Goal: Task Accomplishment & Management: Manage account settings

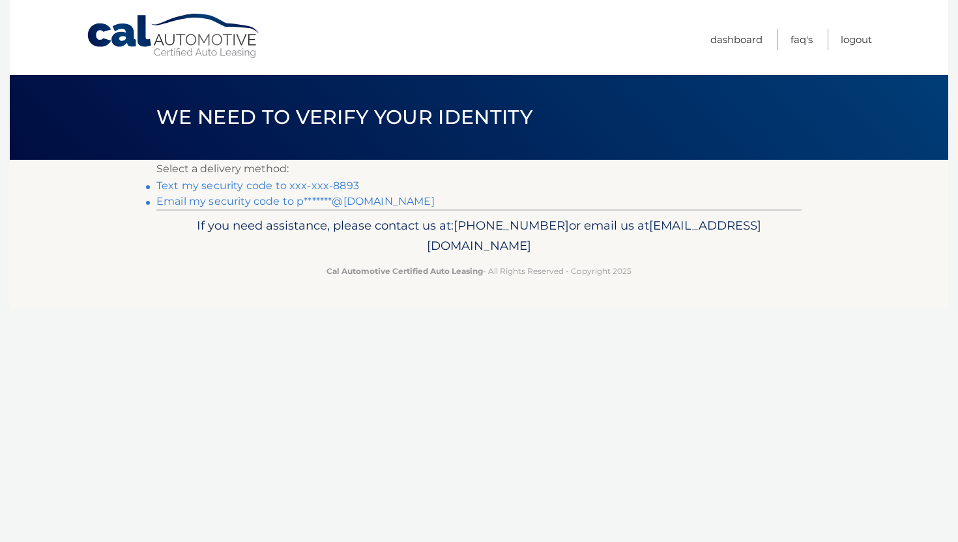
click at [308, 205] on link "Email my security code to p*******@gmail.com" at bounding box center [295, 201] width 278 height 12
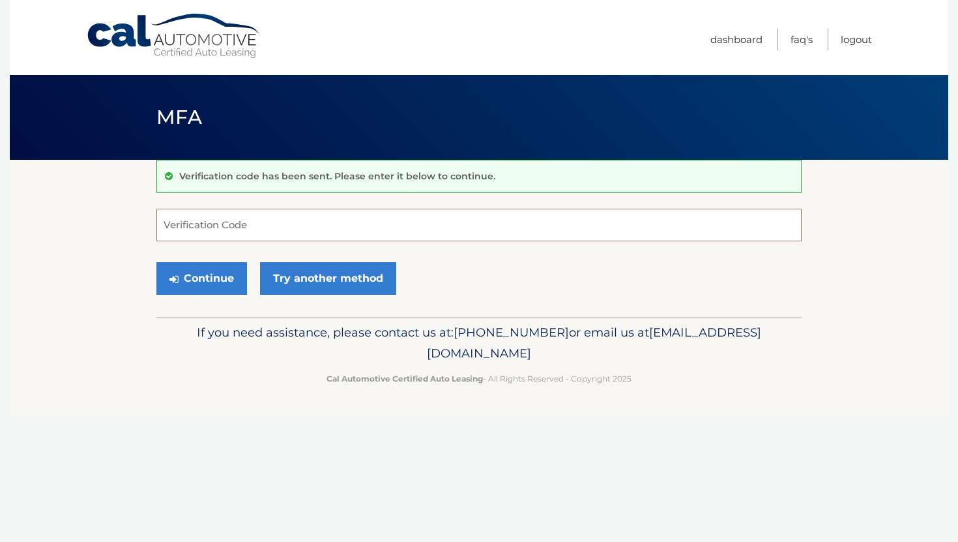
click at [290, 231] on input "Verification Code" at bounding box center [478, 225] width 645 height 33
type input "230508"
click at [231, 279] on button "Continue" at bounding box center [201, 278] width 91 height 33
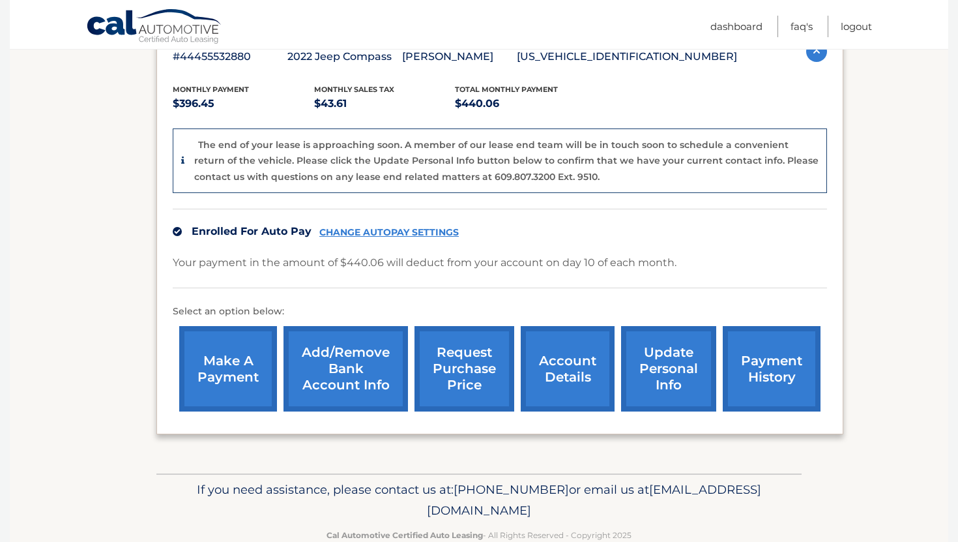
scroll to position [250, 0]
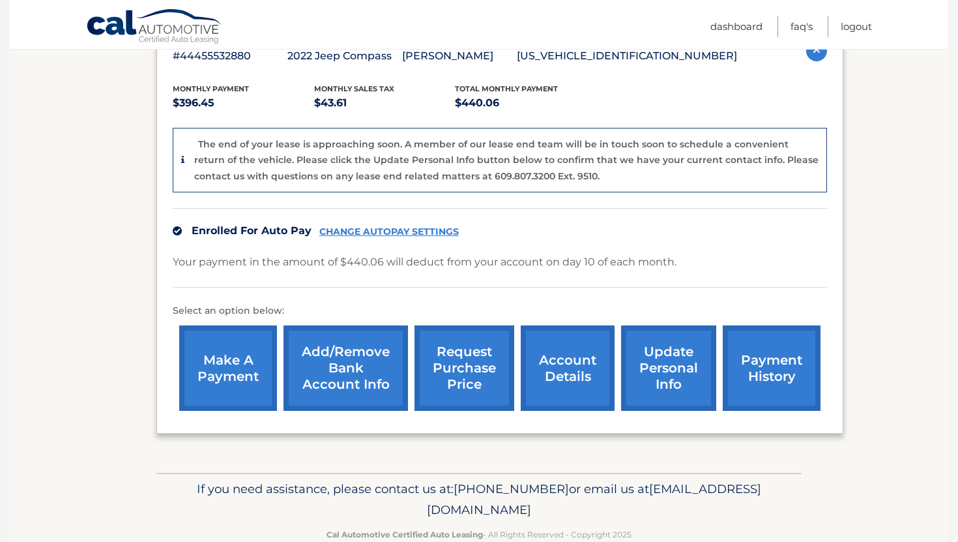
click at [560, 375] on link "account details" at bounding box center [568, 367] width 94 height 85
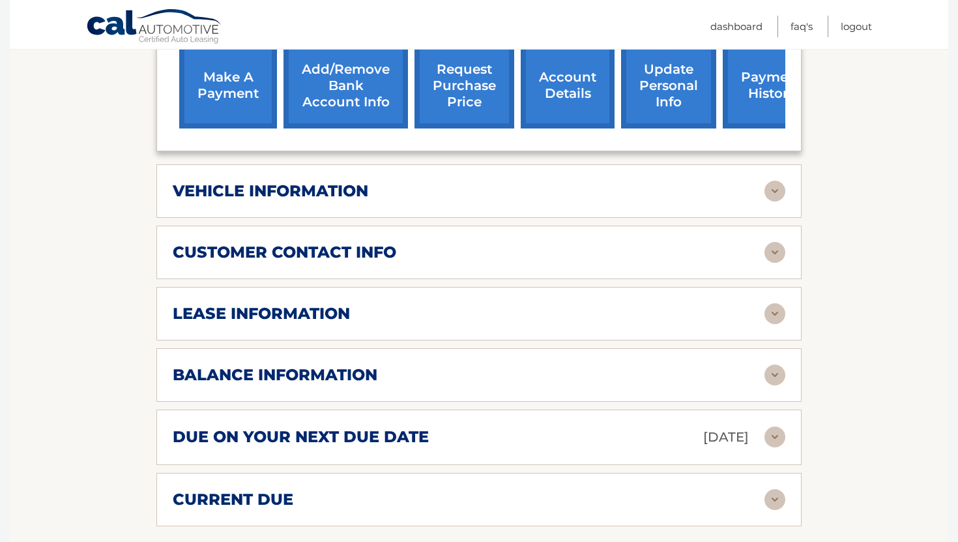
scroll to position [486, 0]
click at [767, 490] on img at bounding box center [775, 500] width 21 height 21
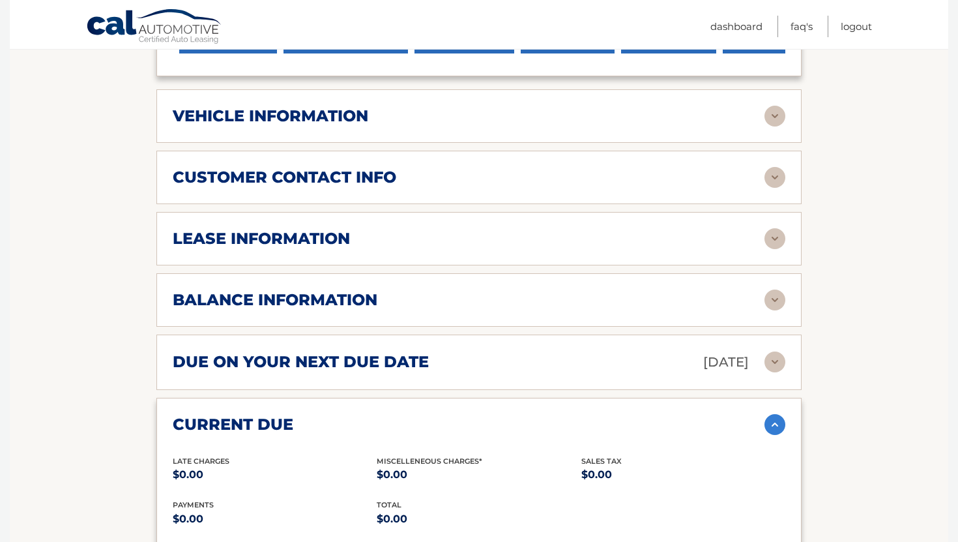
scroll to position [563, 0]
click at [776, 289] on img at bounding box center [775, 299] width 21 height 21
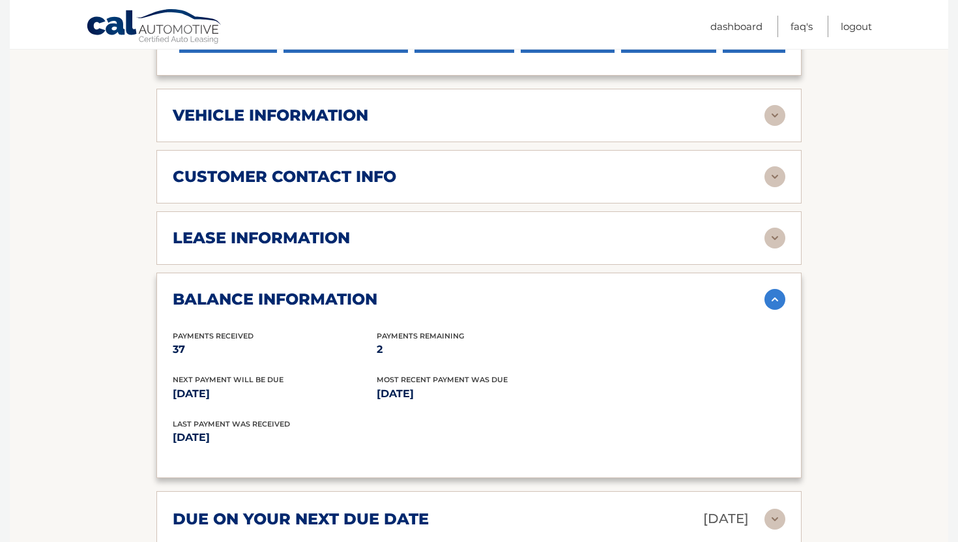
click at [771, 227] on img at bounding box center [775, 237] width 21 height 21
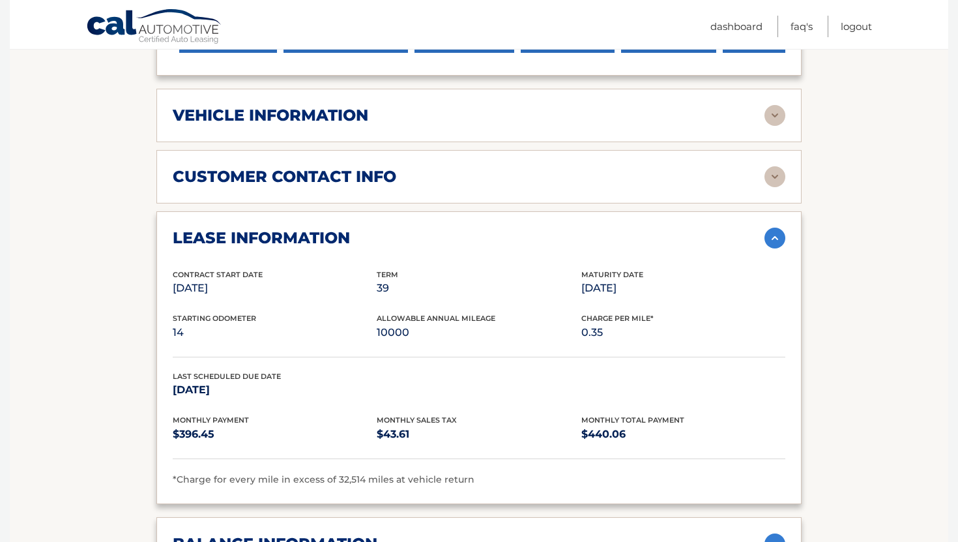
click at [785, 166] on img at bounding box center [775, 176] width 21 height 21
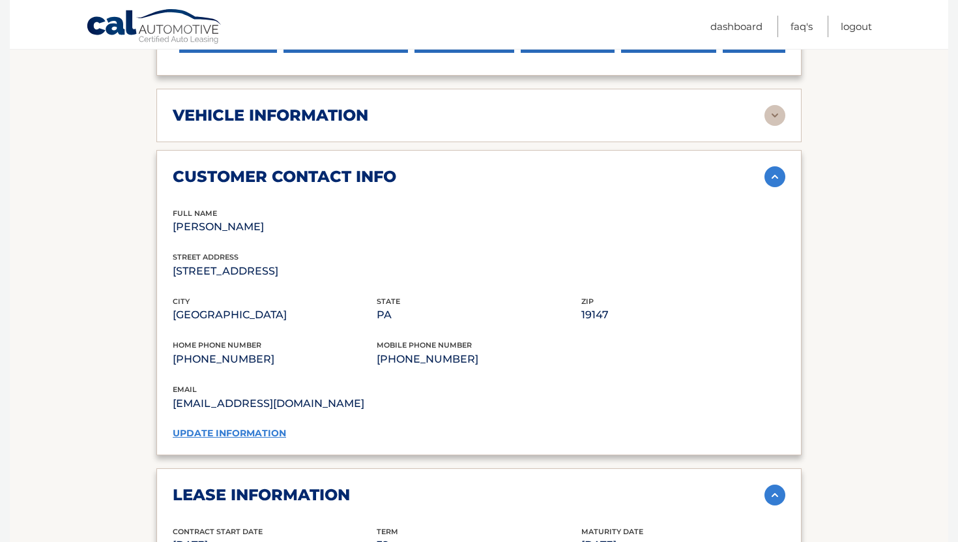
click at [772, 105] on img at bounding box center [775, 115] width 21 height 21
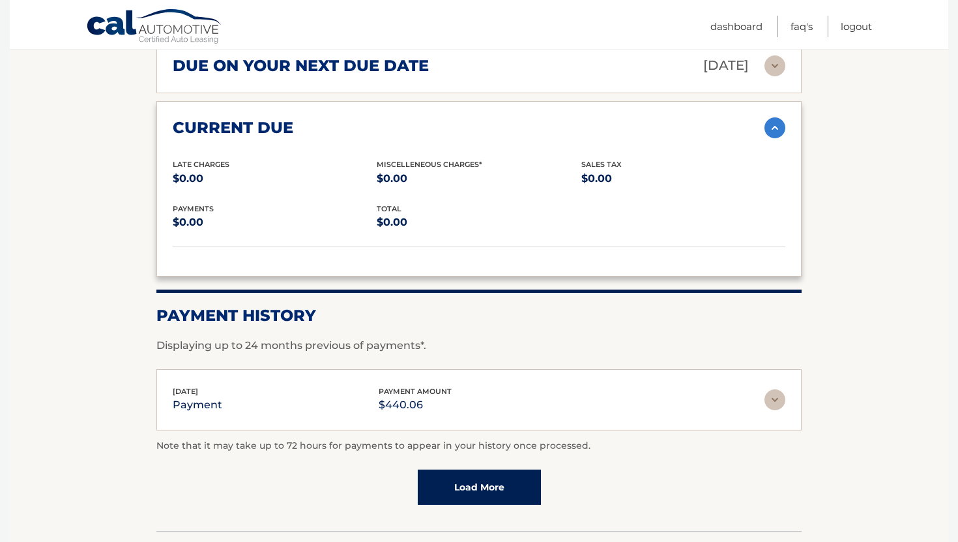
scroll to position [1894, 0]
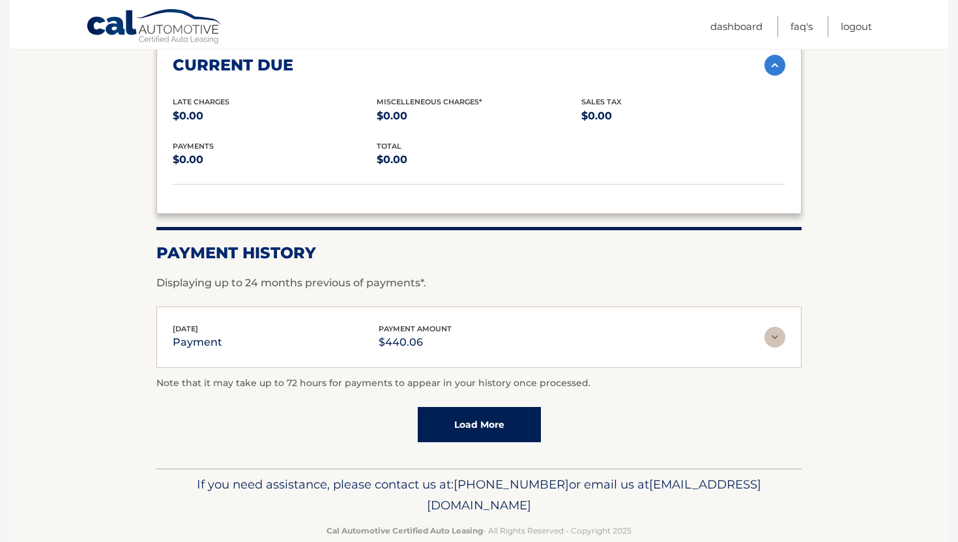
click at [483, 407] on link "Load More" at bounding box center [479, 424] width 123 height 35
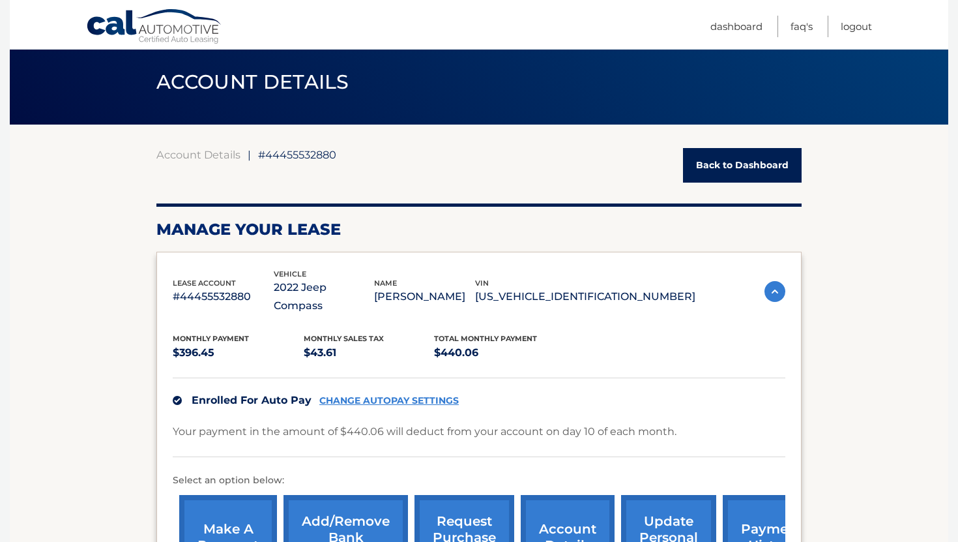
scroll to position [0, 0]
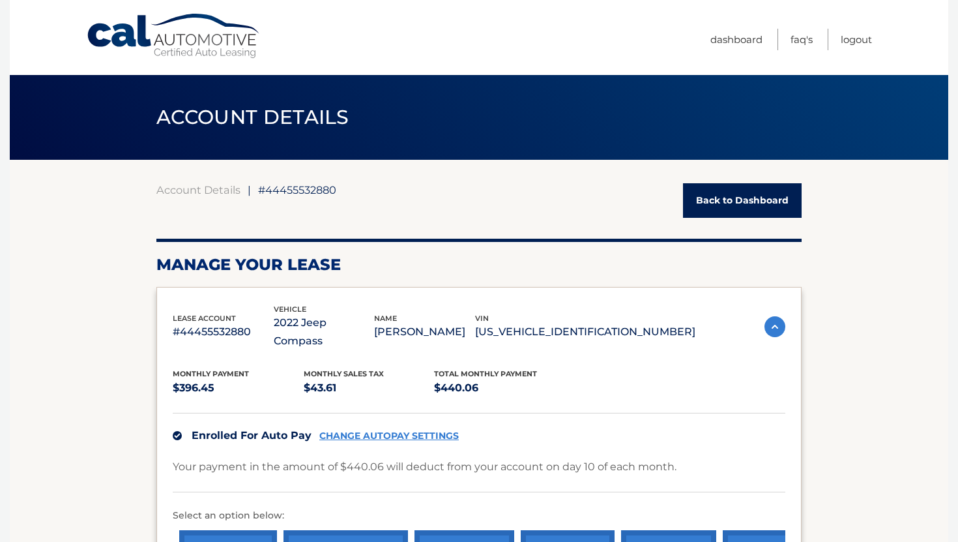
click at [731, 205] on link "Back to Dashboard" at bounding box center [742, 200] width 119 height 35
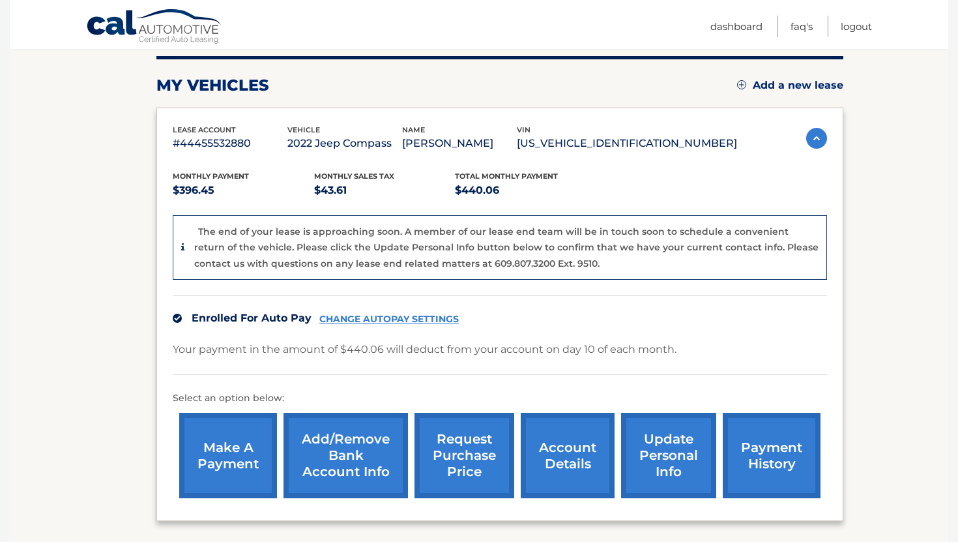
scroll to position [279, 0]
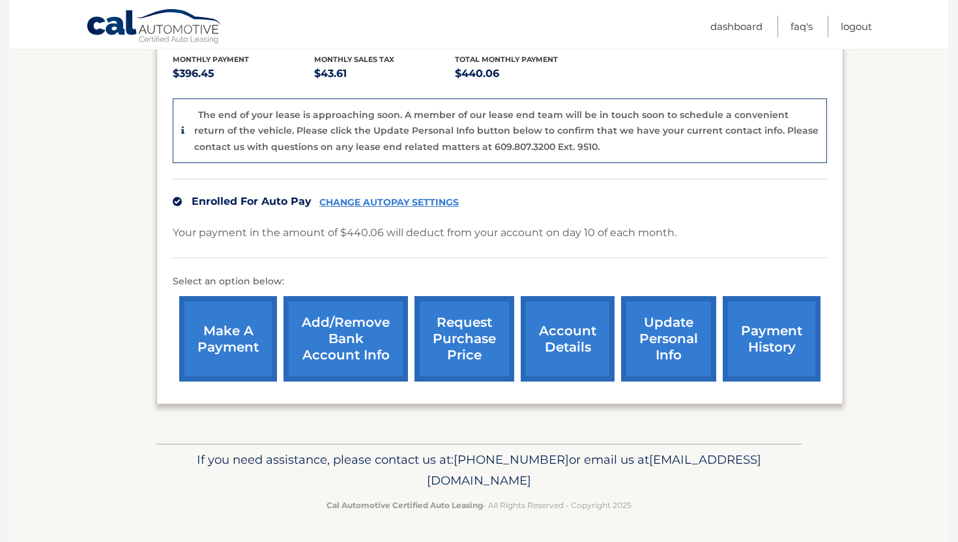
click at [476, 345] on link "request purchase price" at bounding box center [465, 338] width 100 height 85
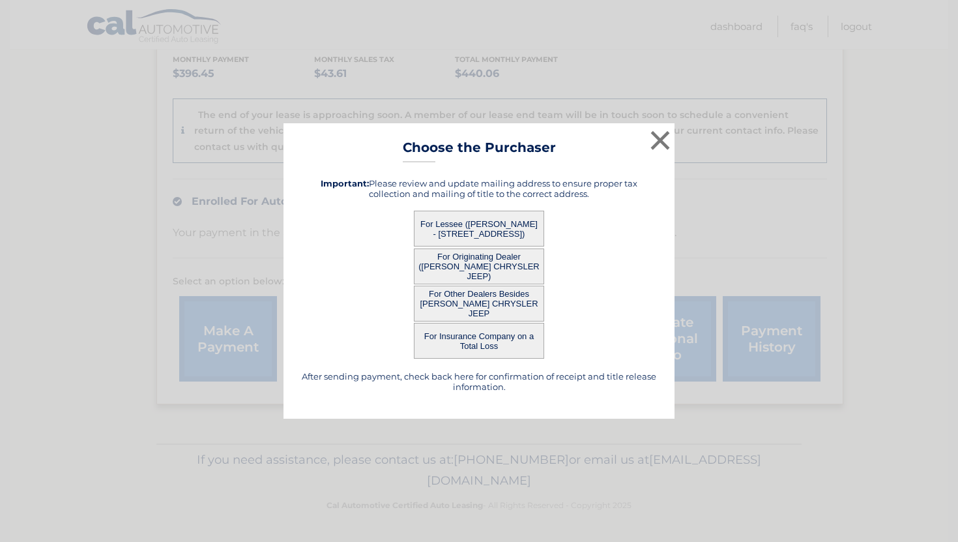
click at [491, 267] on button "For Originating Dealer ([PERSON_NAME] CHRYSLER JEEP)" at bounding box center [479, 266] width 130 height 36
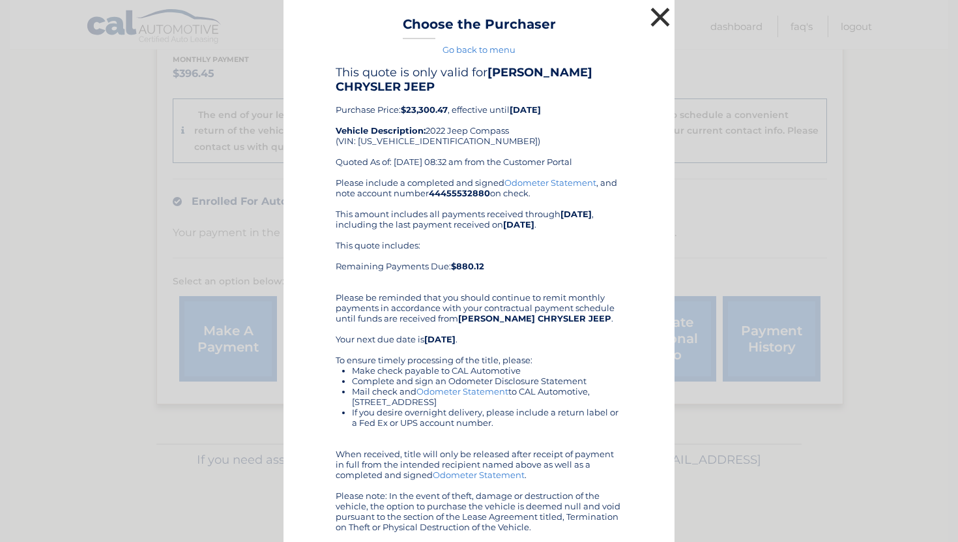
click at [662, 20] on button "×" at bounding box center [660, 17] width 26 height 26
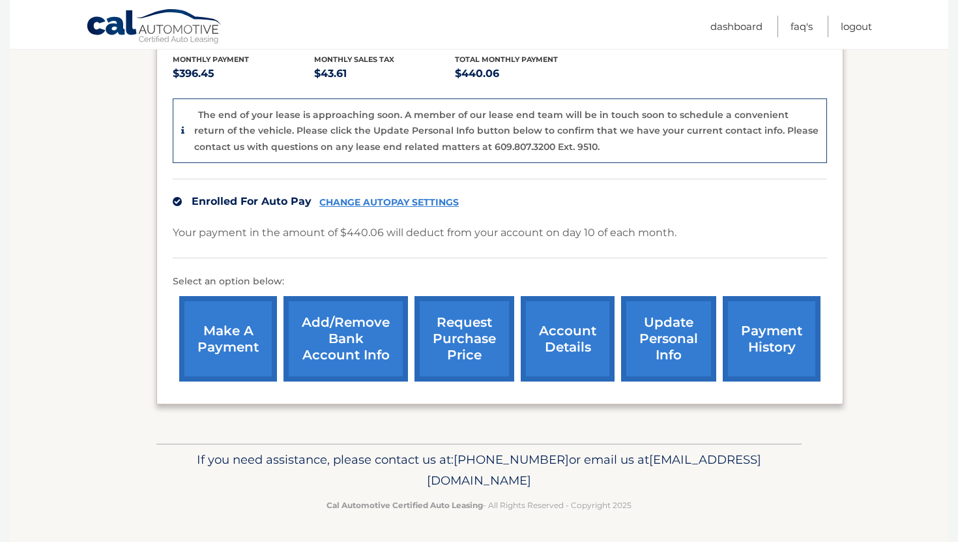
click at [466, 339] on link "request purchase price" at bounding box center [465, 338] width 100 height 85
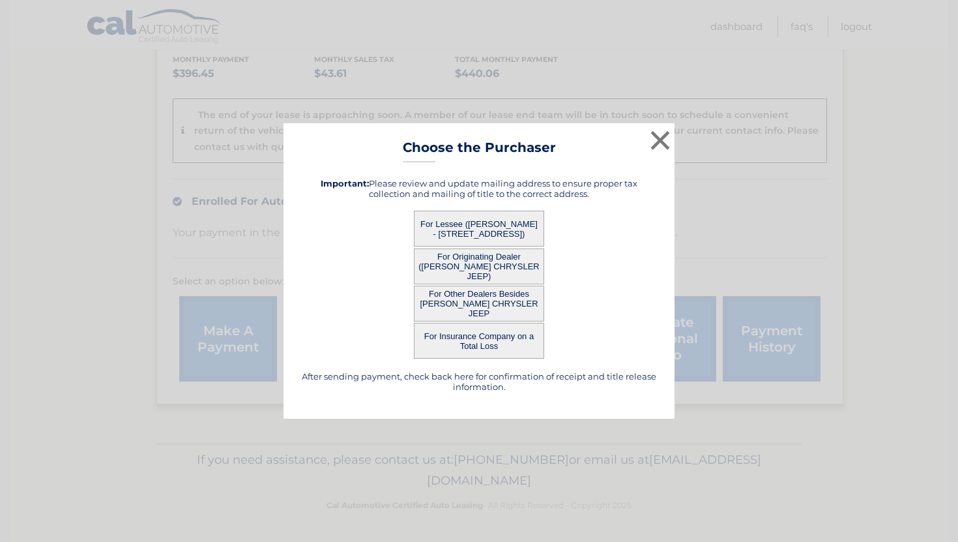
click at [503, 302] on button "For Other Dealers Besides [PERSON_NAME] CHRYSLER JEEP" at bounding box center [479, 303] width 130 height 36
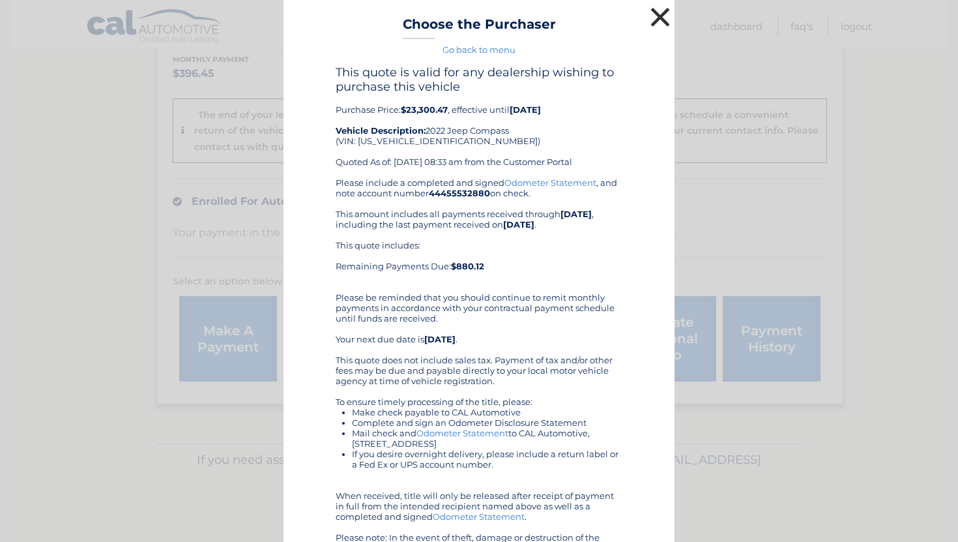
click at [667, 17] on button "×" at bounding box center [660, 17] width 26 height 26
